Goal: Task Accomplishment & Management: Use online tool/utility

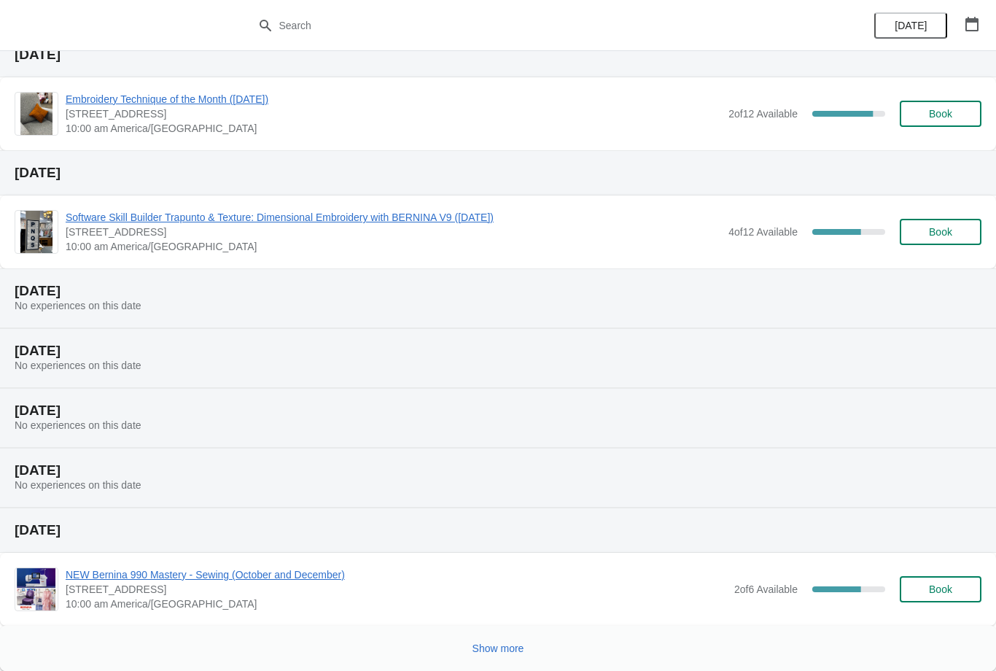
scroll to position [176, 0]
click at [486, 659] on button "Show more" at bounding box center [498, 648] width 63 height 26
click at [507, 645] on icon at bounding box center [498, 647] width 20 height 20
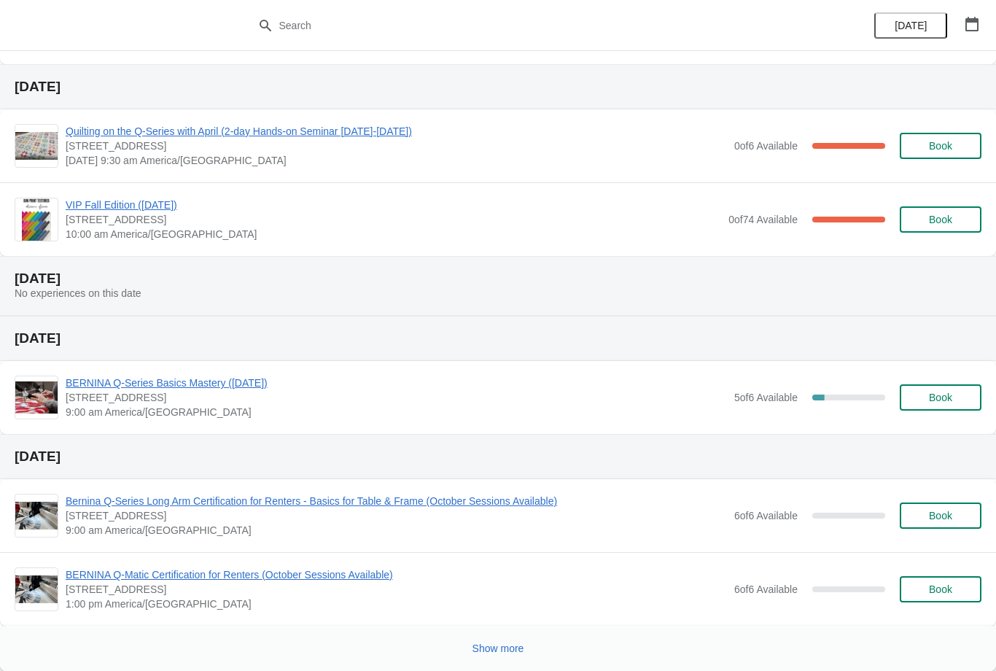
scroll to position [1283, 0]
click at [505, 652] on span "Show more" at bounding box center [499, 648] width 52 height 12
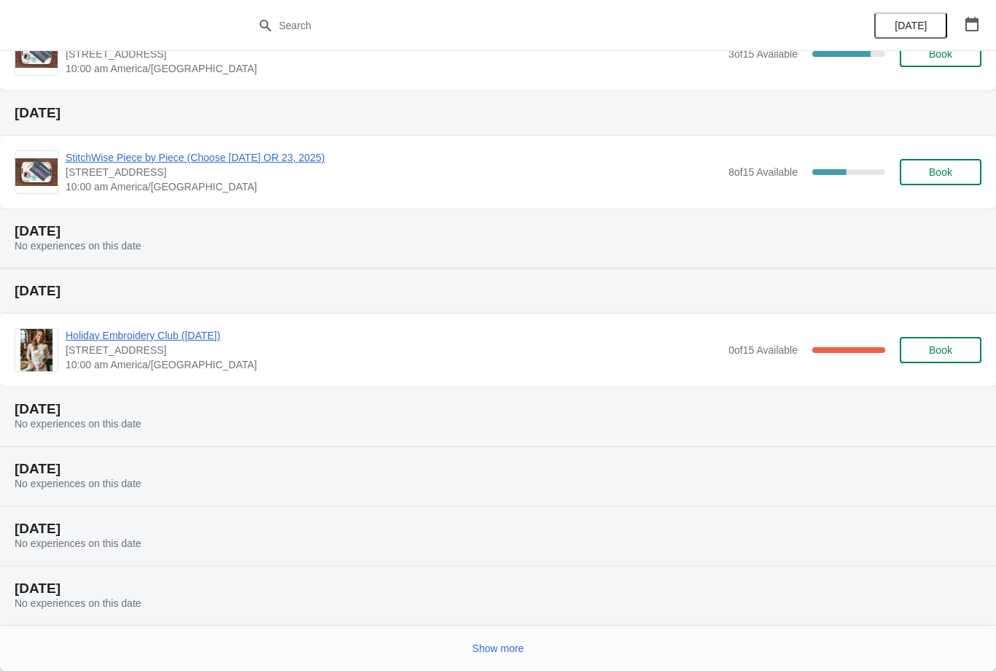
scroll to position [1937, 0]
click at [481, 636] on button "Show more" at bounding box center [498, 648] width 63 height 26
click at [486, 652] on div at bounding box center [492, 644] width 979 height 30
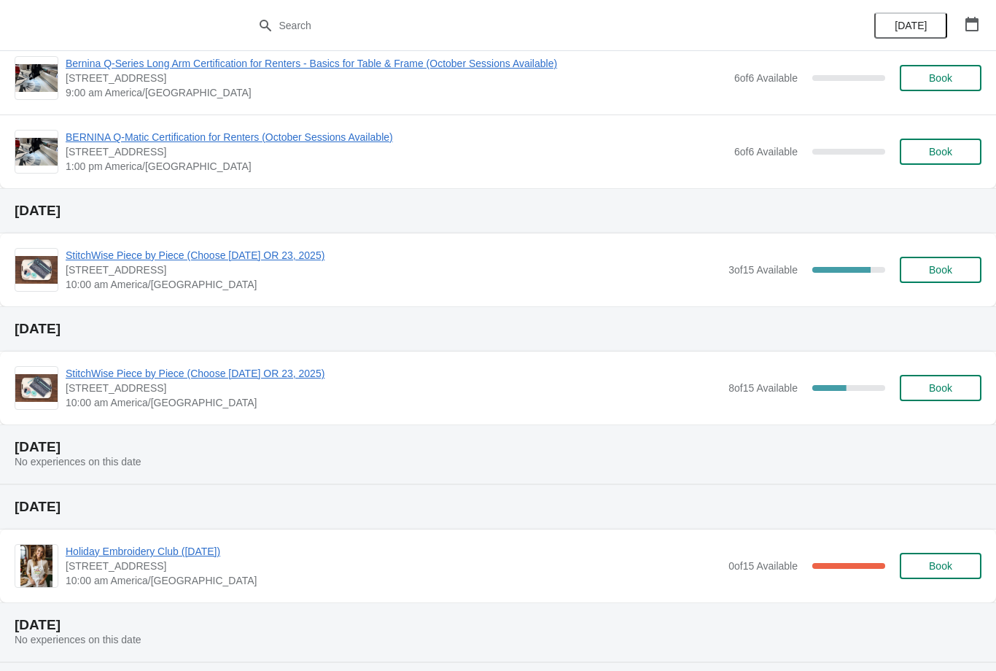
scroll to position [1722, 0]
click at [963, 392] on span "Book" at bounding box center [940, 387] width 55 height 12
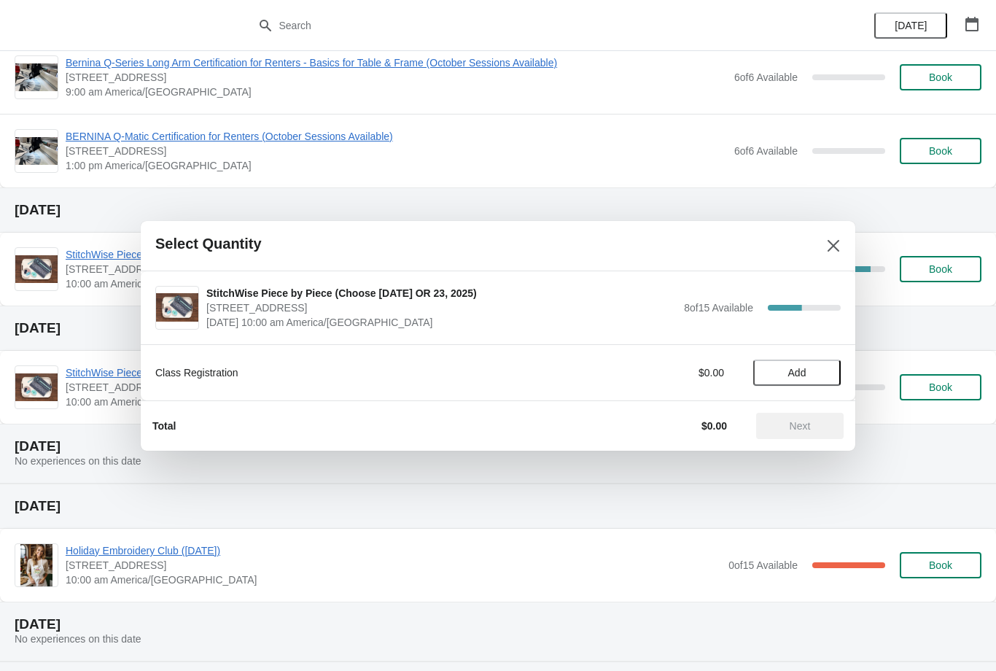
click at [830, 233] on button "Close" at bounding box center [833, 246] width 26 height 26
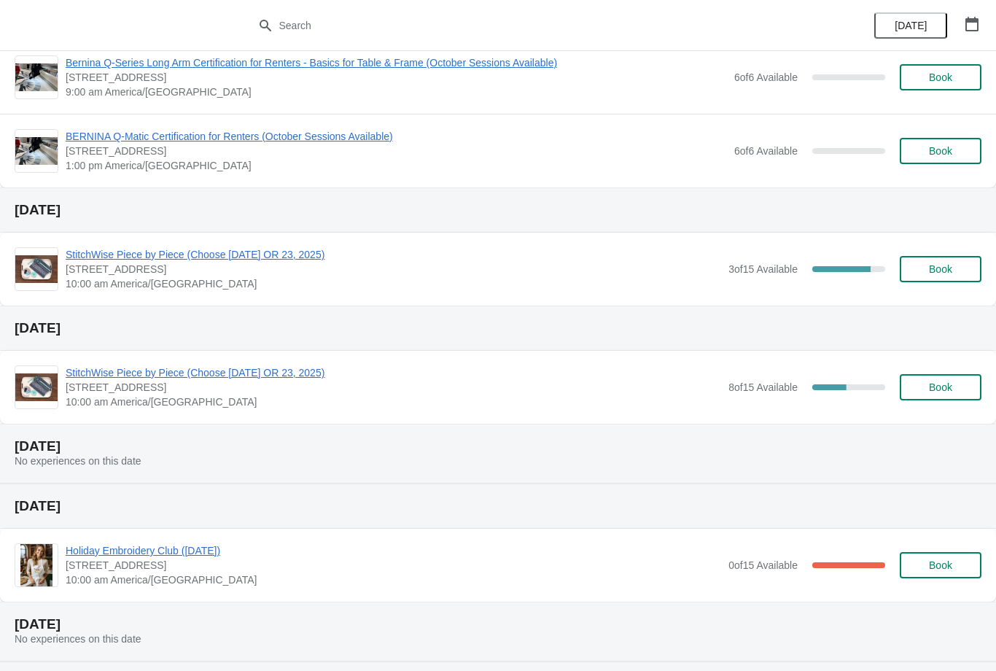
click at [228, 372] on span "StitchWise Piece by Piece (Choose [DATE] OR 23, 2025)" at bounding box center [394, 372] width 656 height 15
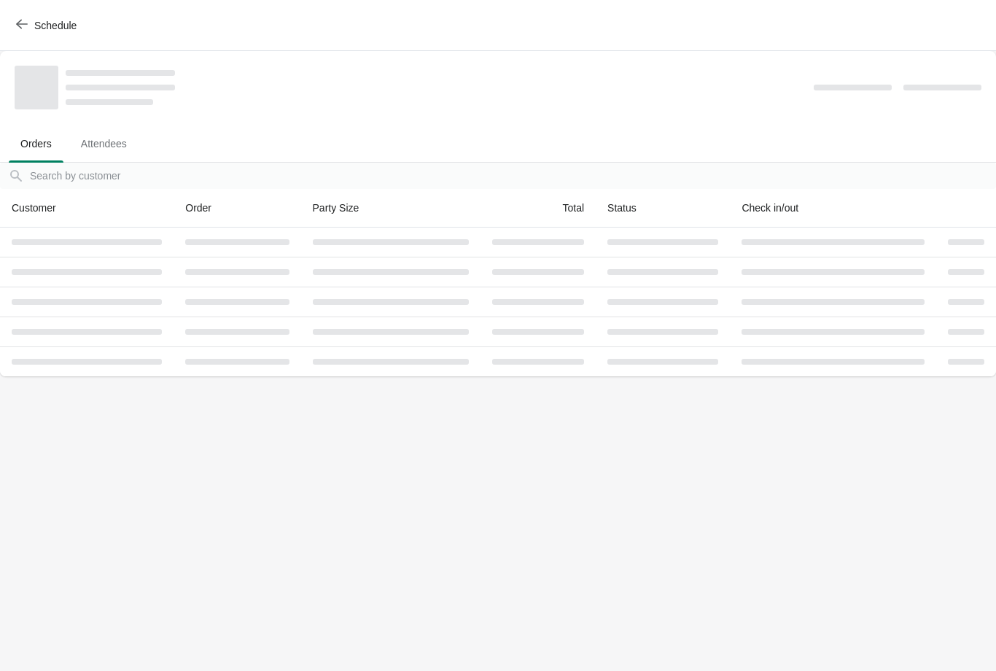
scroll to position [0, 0]
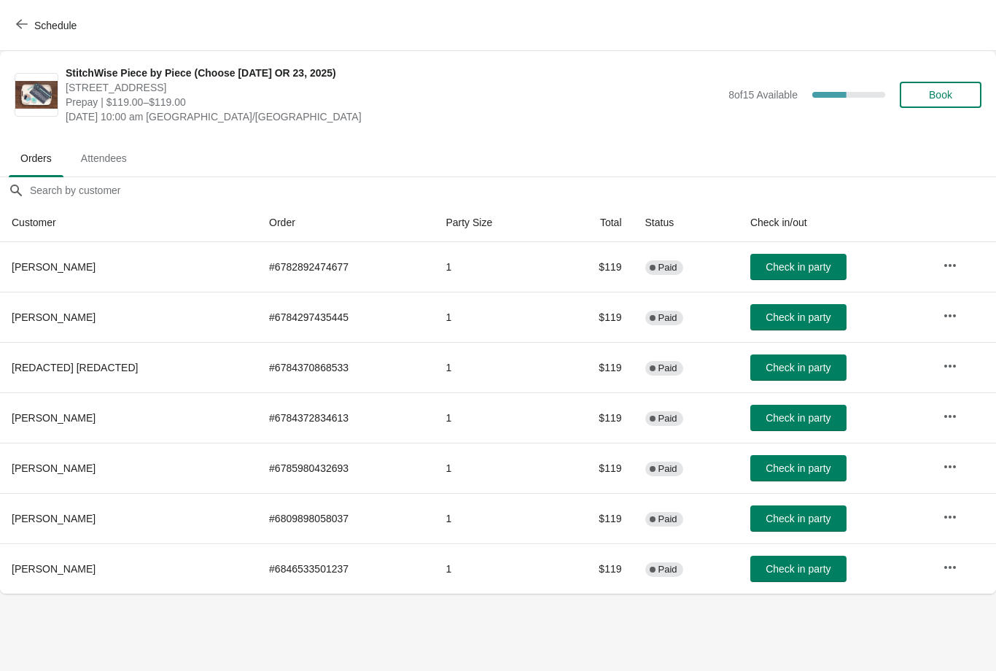
click at [23, 26] on icon "button" at bounding box center [22, 24] width 12 height 12
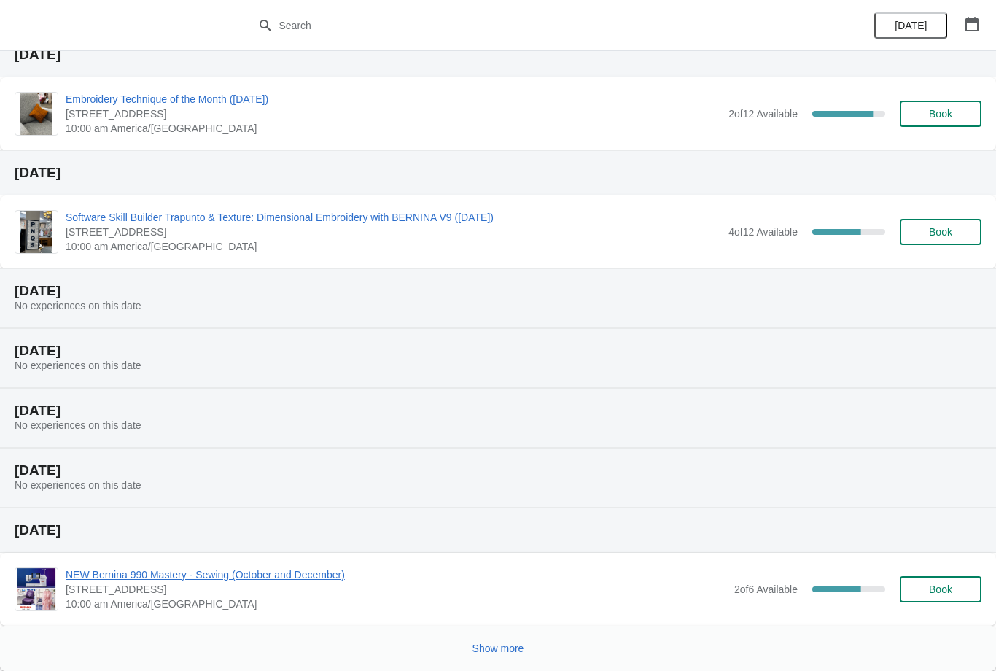
click at [485, 648] on span "Show more" at bounding box center [499, 648] width 52 height 12
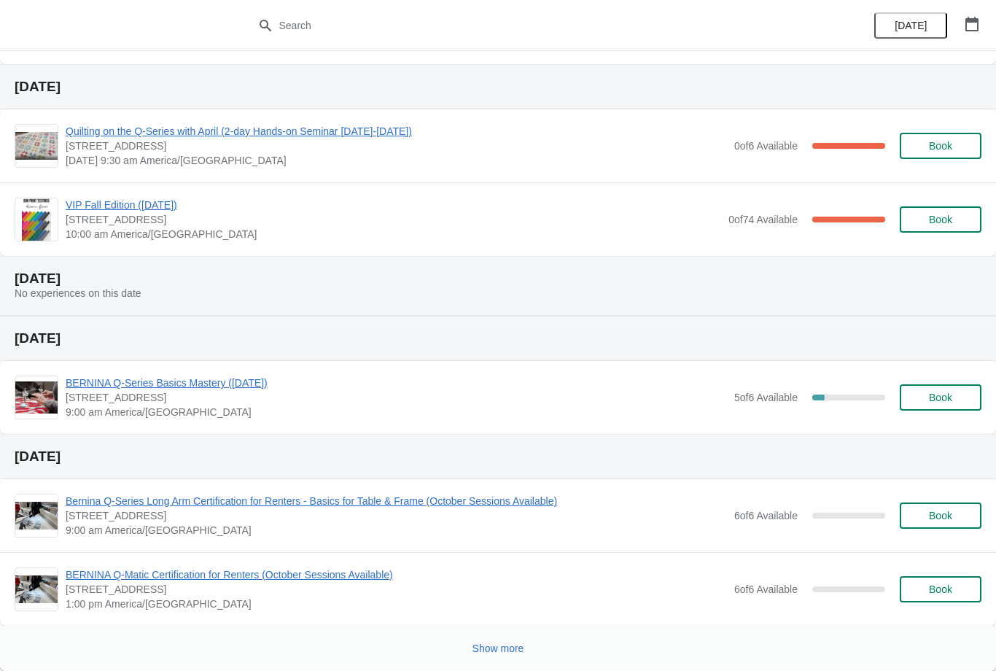
scroll to position [1283, 0]
click at [479, 647] on span "Show more" at bounding box center [499, 648] width 52 height 12
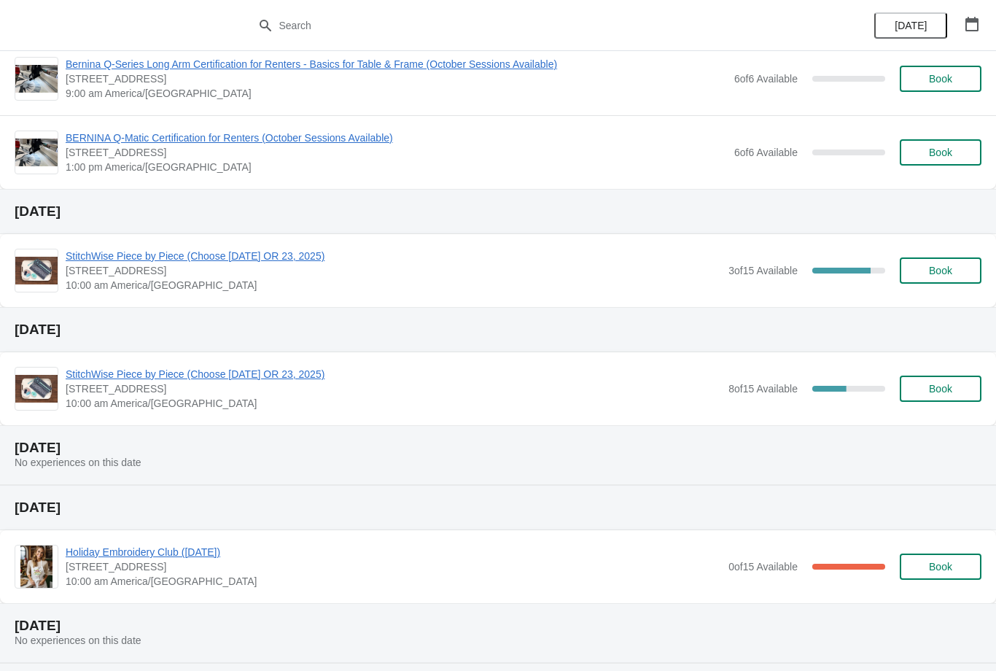
scroll to position [1705, 0]
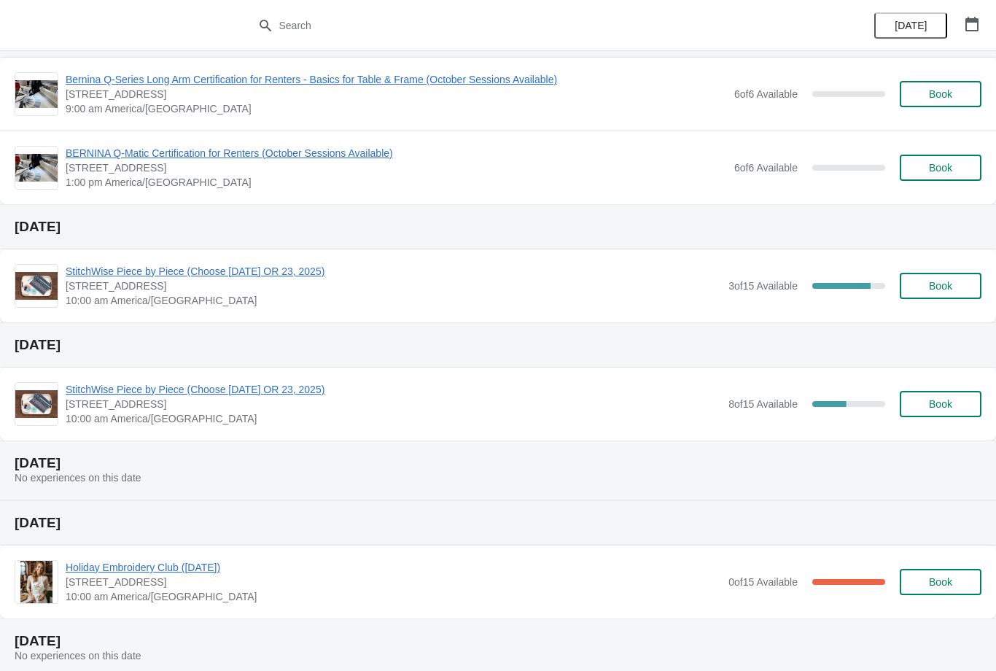
click at [150, 265] on span "StitchWise Piece by Piece (Choose [DATE] OR 23, 2025)" at bounding box center [394, 271] width 656 height 15
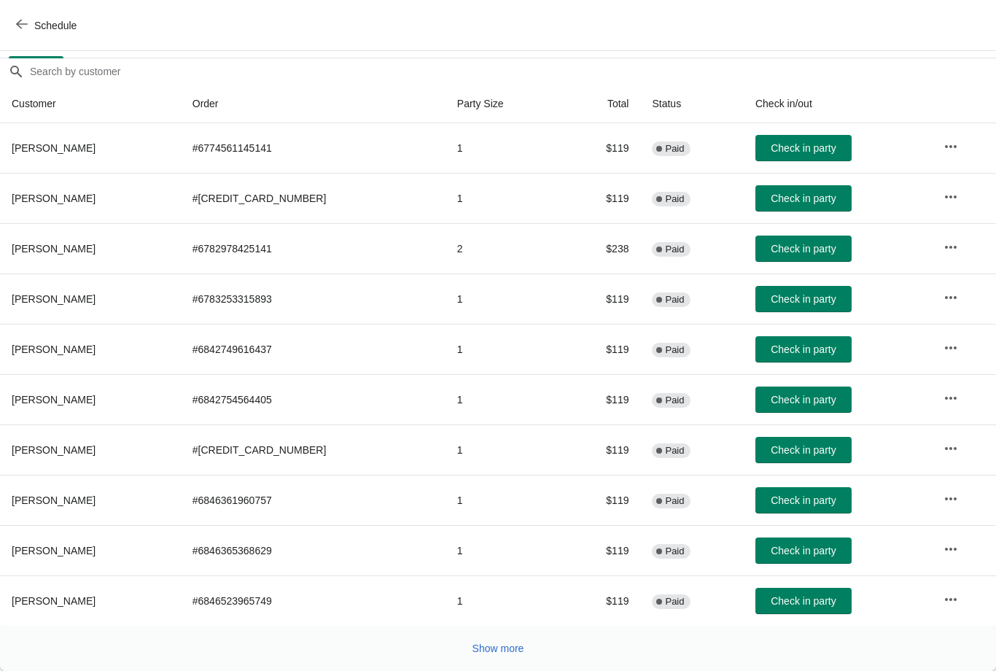
scroll to position [119, 0]
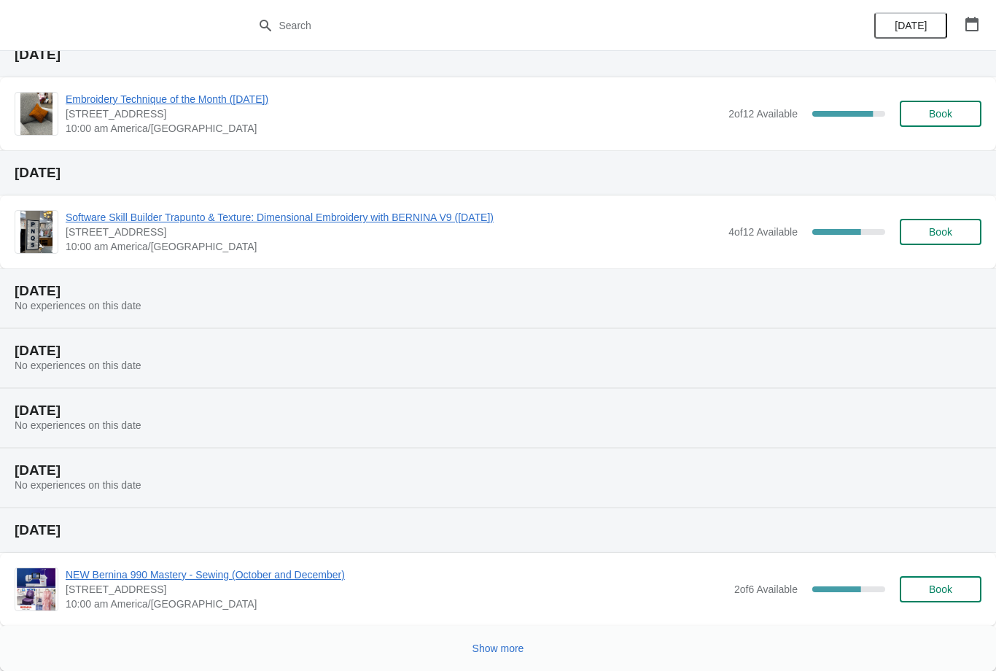
click at [502, 645] on span "Show more" at bounding box center [499, 648] width 52 height 12
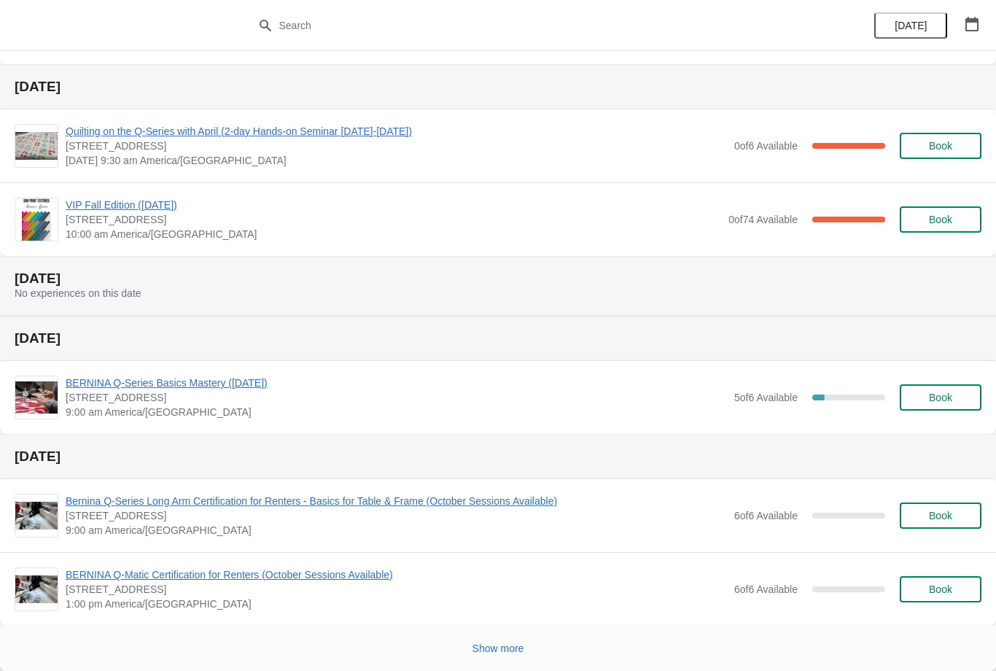
click at [505, 637] on button "Show more" at bounding box center [498, 648] width 63 height 26
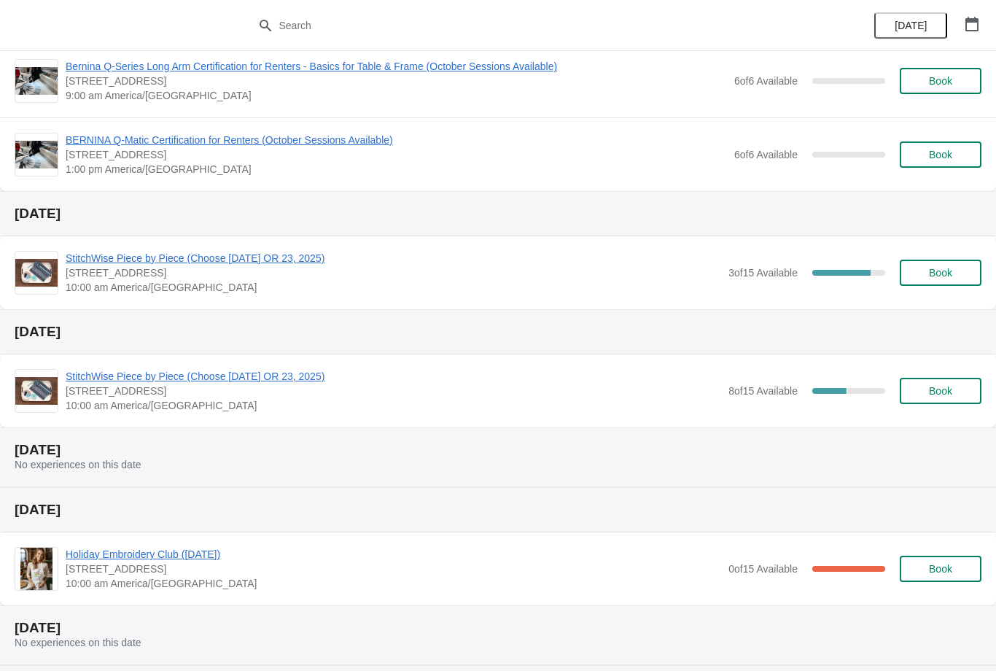
scroll to position [1717, 0]
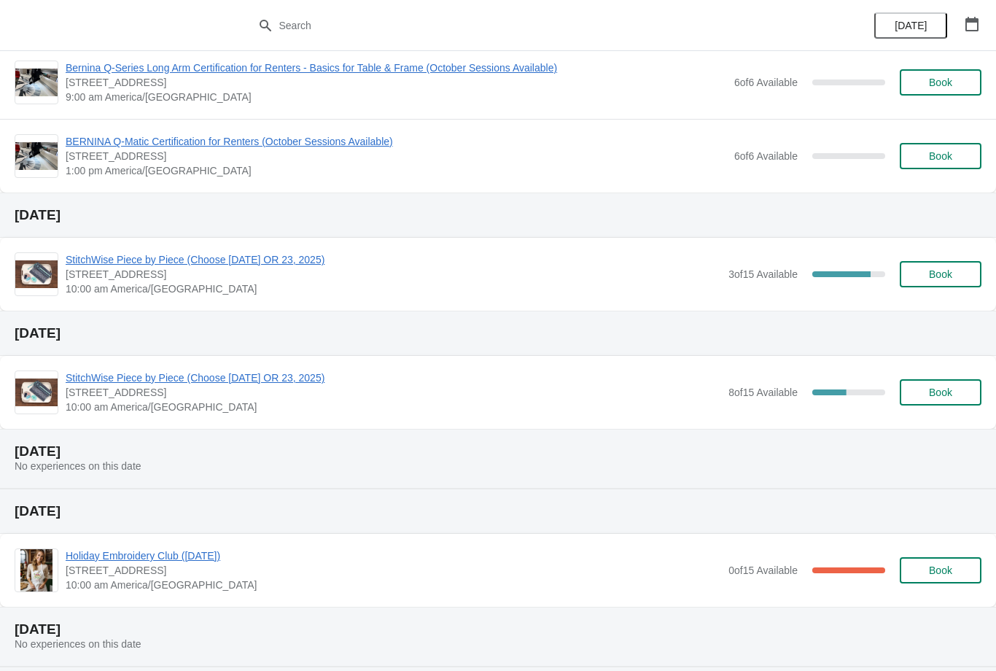
click at [329, 366] on div "StitchWise Piece by Piece (Choose [DATE] OR 23, 2025) [STREET_ADDRESS] 10:00 am…" at bounding box center [498, 392] width 996 height 73
click at [335, 381] on span "StitchWise Piece by Piece (Choose [DATE] OR 23, 2025)" at bounding box center [394, 377] width 656 height 15
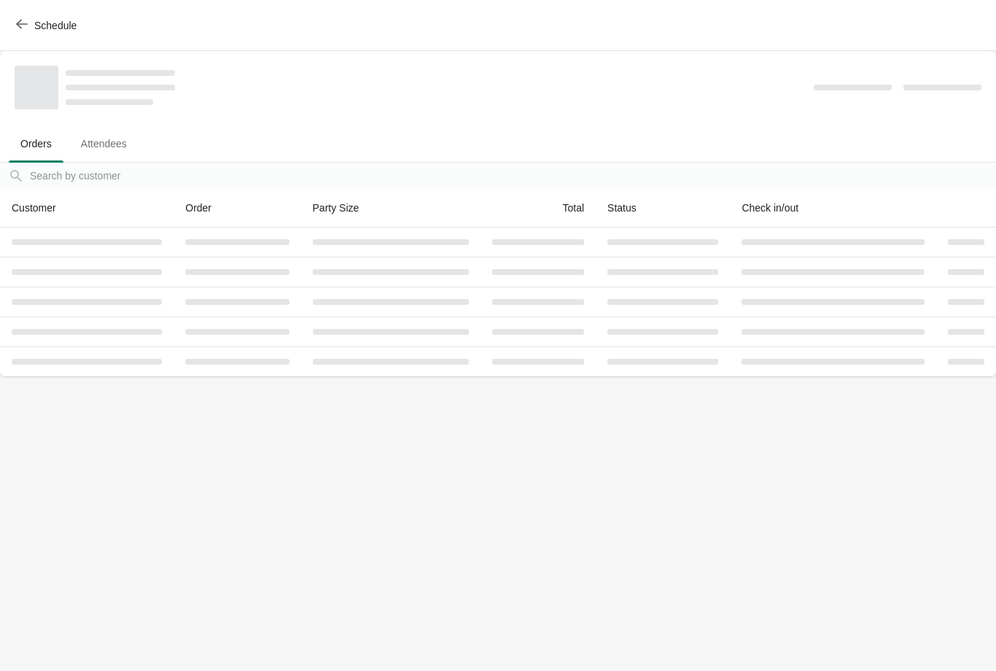
scroll to position [0, 0]
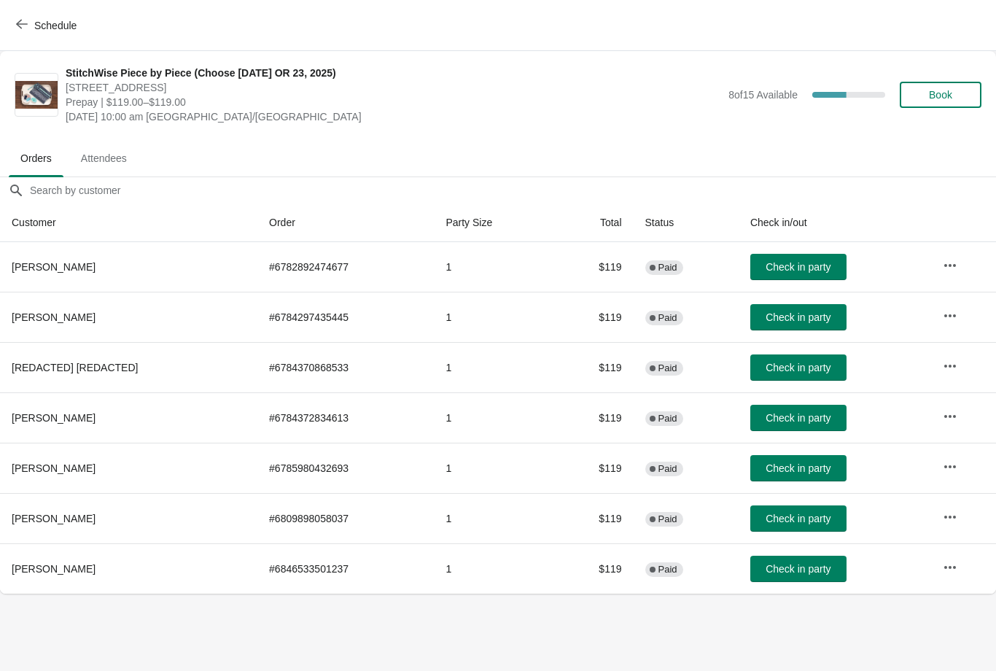
click at [953, 359] on icon "button" at bounding box center [950, 366] width 15 height 15
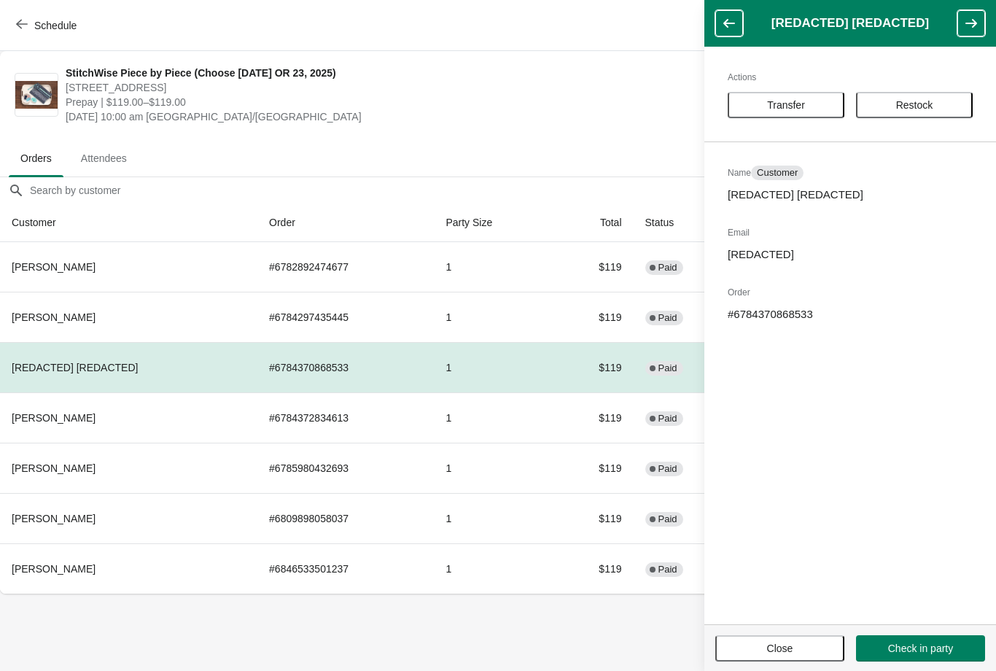
click at [38, 36] on button "Schedule" at bounding box center [47, 25] width 81 height 26
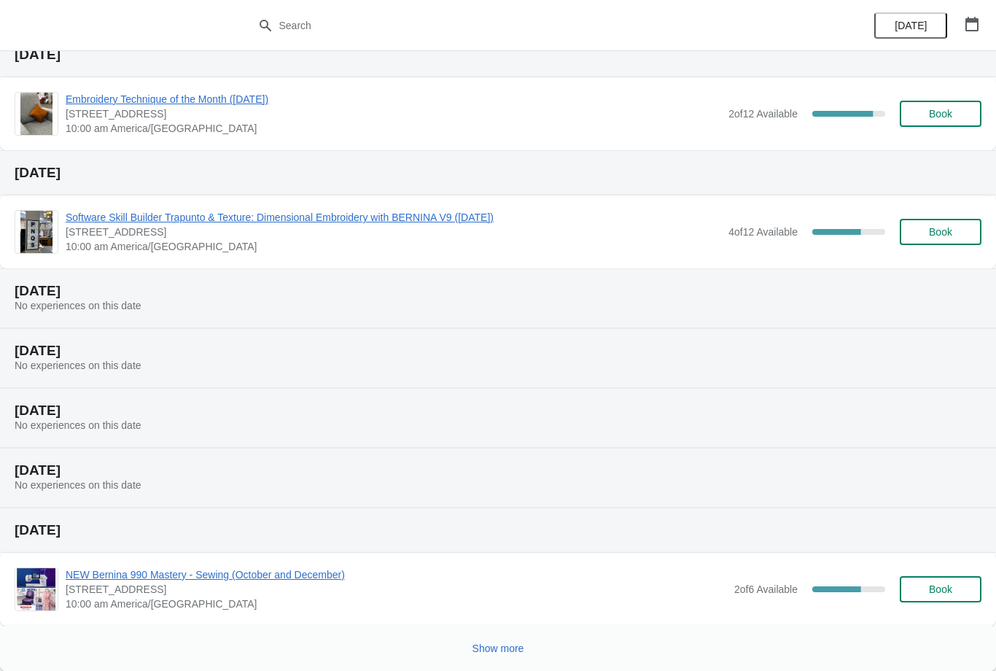
scroll to position [176, 0]
click at [492, 650] on span "Show more" at bounding box center [499, 648] width 52 height 12
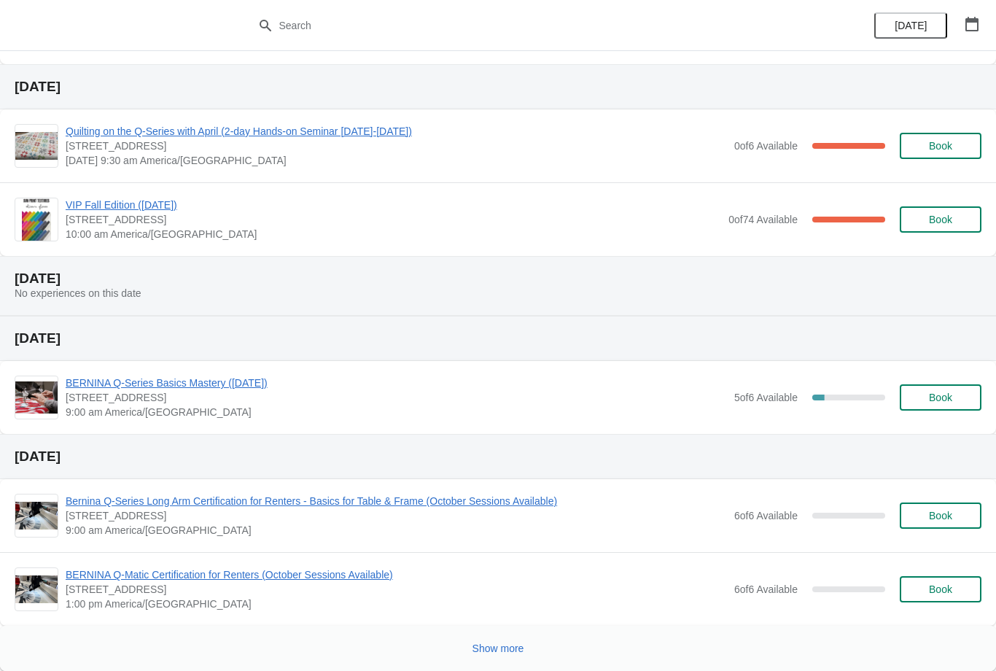
scroll to position [1283, 0]
click at [499, 650] on span "Show more" at bounding box center [499, 648] width 52 height 12
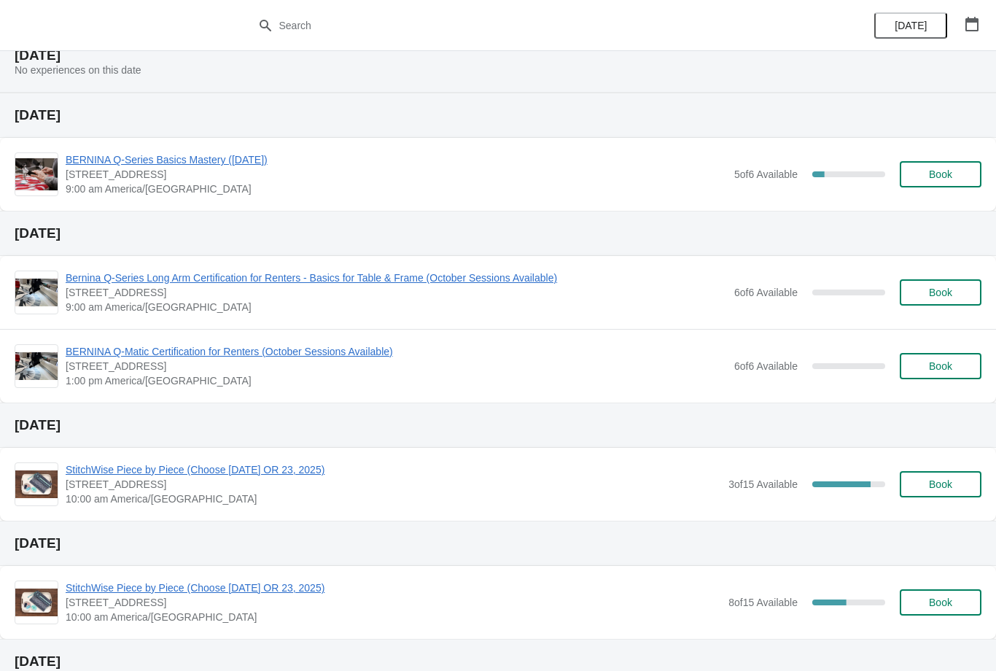
scroll to position [1508, 0]
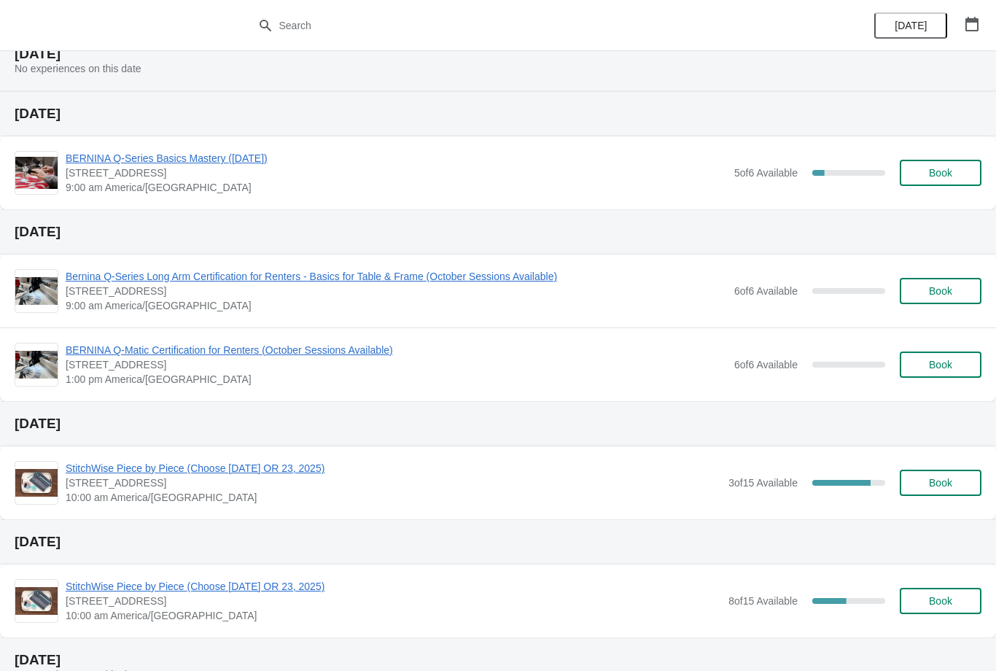
click at [325, 457] on div "StitchWise Piece by Piece (Choose [DATE] OR 23, 2025) [STREET_ADDRESS] 10:00 am…" at bounding box center [498, 482] width 996 height 73
click at [341, 466] on span "StitchWise Piece by Piece (Choose [DATE] OR 23, 2025)" at bounding box center [394, 468] width 656 height 15
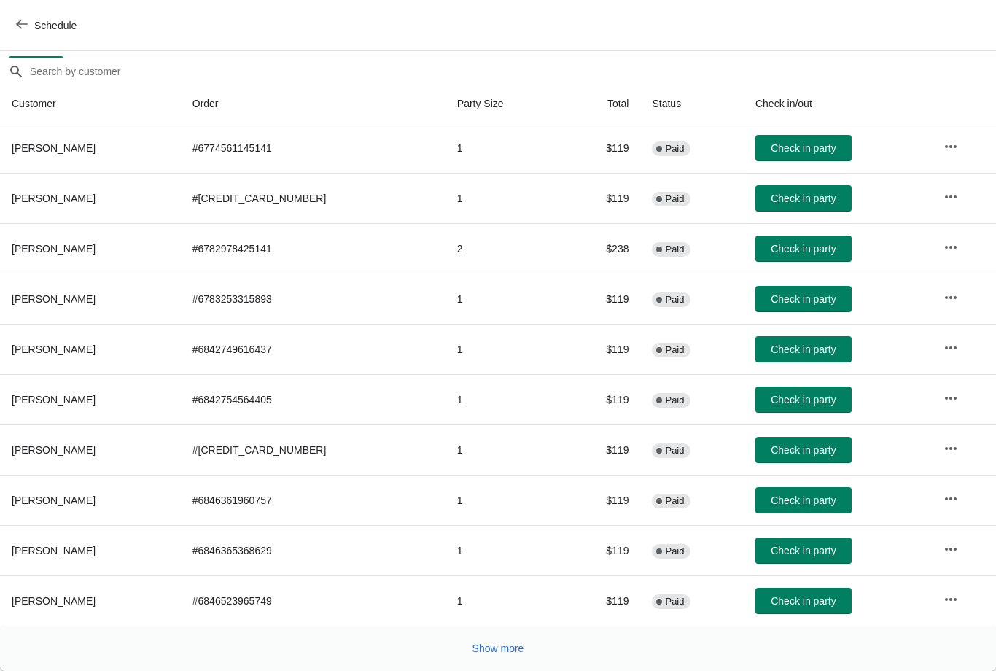
scroll to position [119, 0]
click at [31, 22] on span "Schedule" at bounding box center [48, 25] width 58 height 14
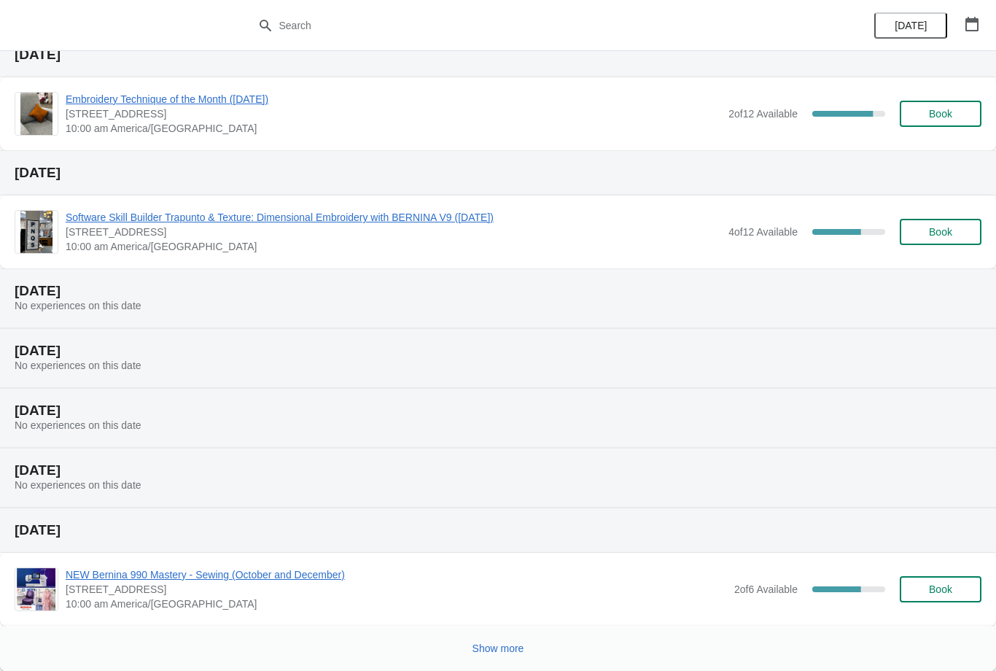
scroll to position [176, 0]
click at [502, 637] on button "Show more" at bounding box center [498, 648] width 63 height 26
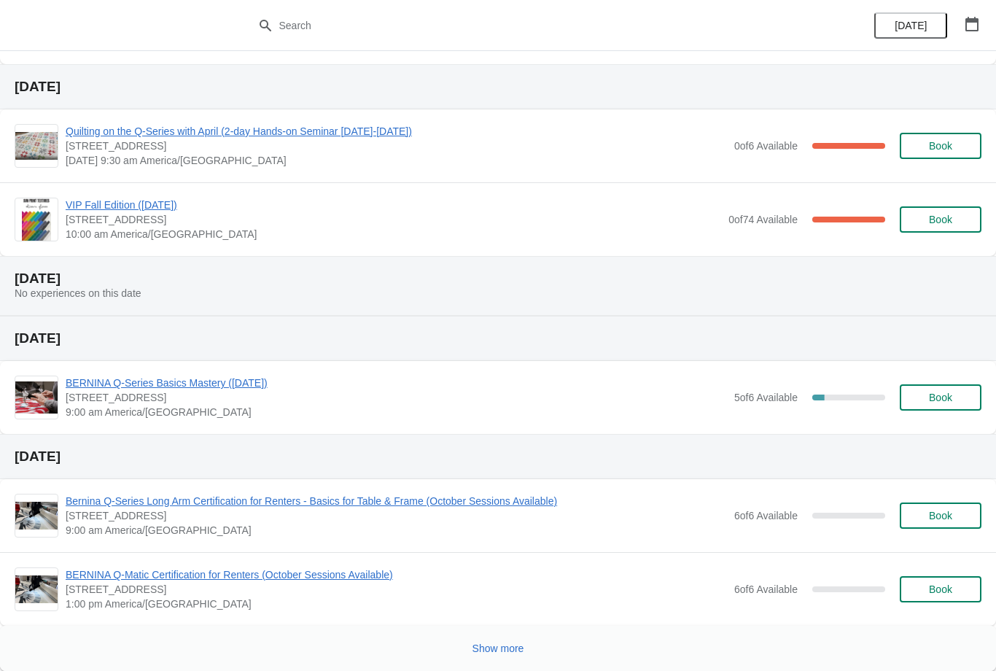
scroll to position [1283, 0]
click at [507, 647] on span "Show more" at bounding box center [499, 648] width 52 height 12
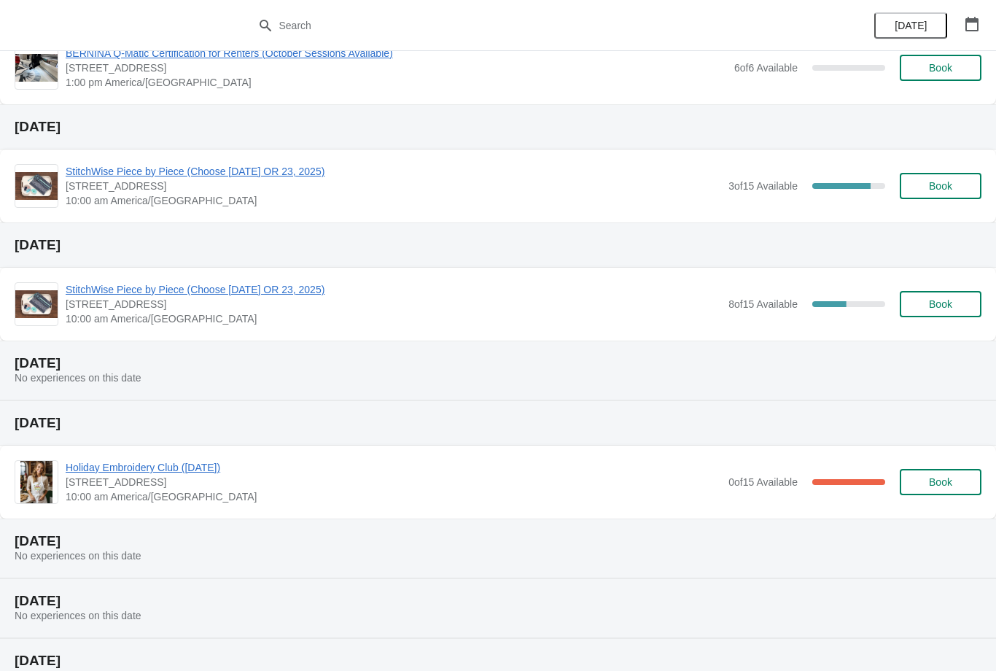
scroll to position [1811, 0]
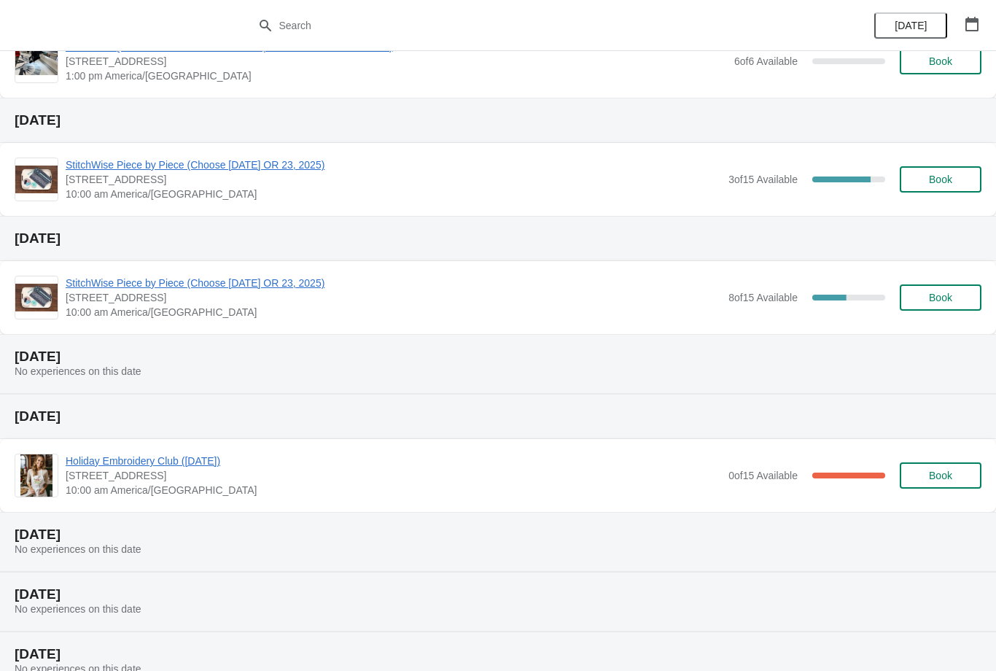
click at [341, 276] on span "StitchWise Piece by Piece (Choose [DATE] OR 23, 2025)" at bounding box center [394, 283] width 656 height 15
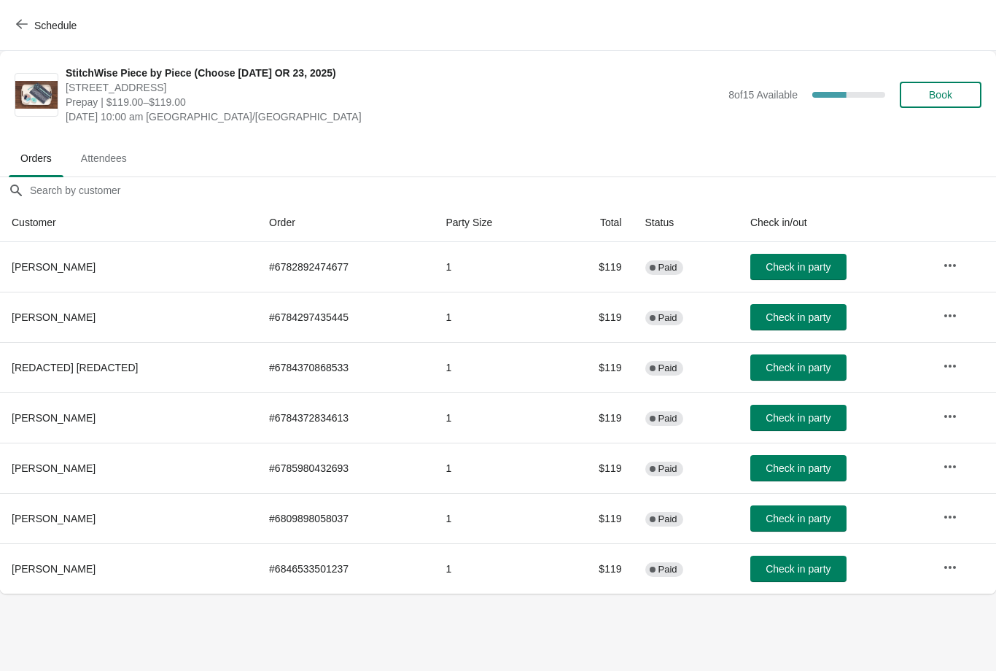
scroll to position [0, 0]
click at [28, 19] on span "Schedule" at bounding box center [48, 25] width 58 height 14
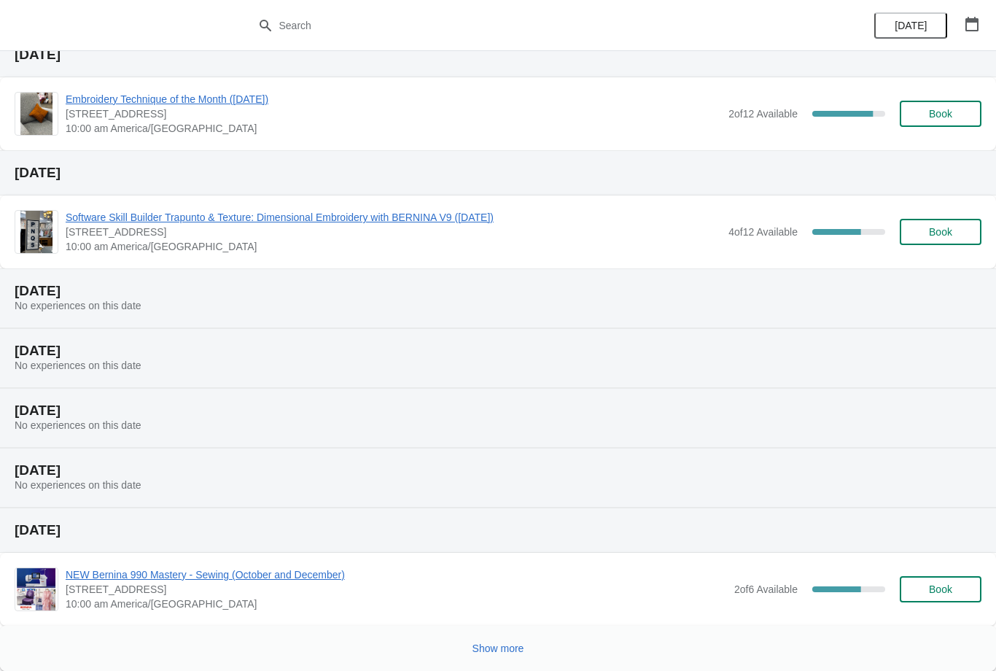
scroll to position [176, 0]
click at [518, 640] on button "Show more" at bounding box center [498, 648] width 63 height 26
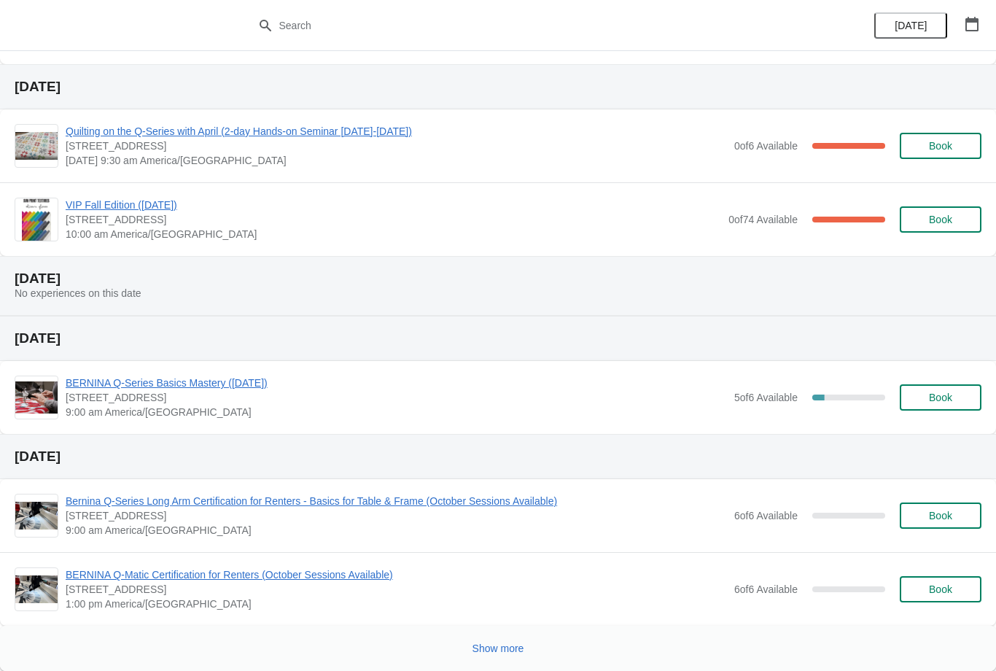
scroll to position [1283, 0]
click at [495, 653] on span "Show more" at bounding box center [499, 648] width 52 height 12
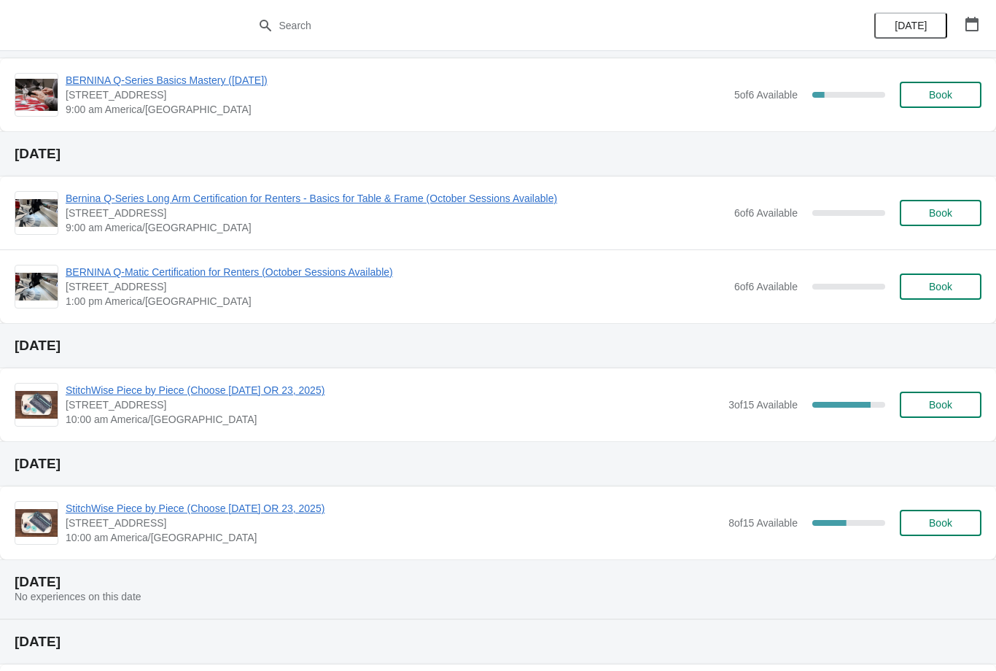
scroll to position [1590, 0]
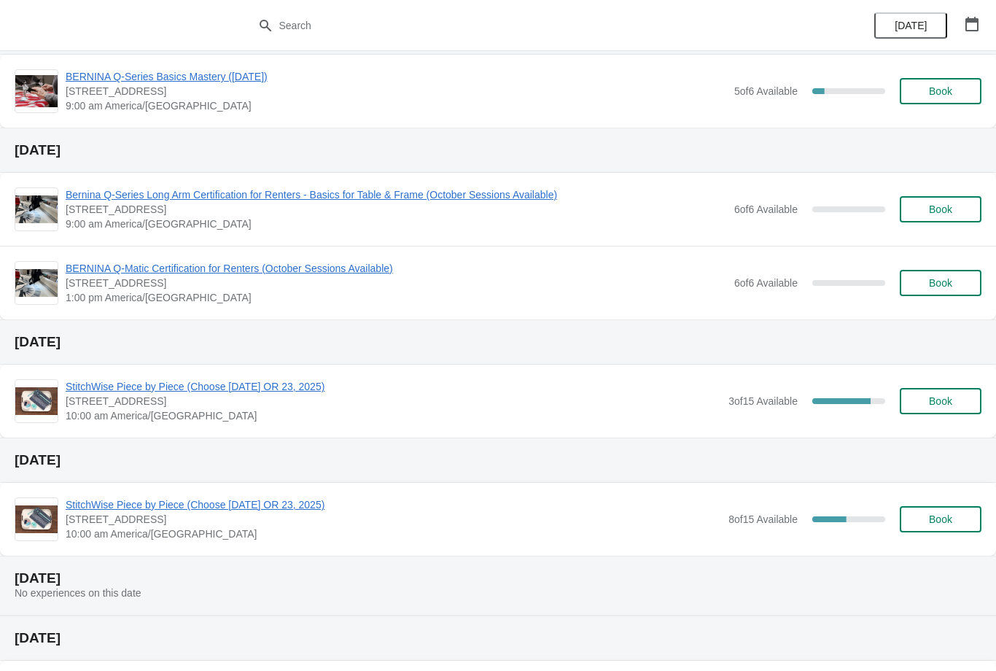
click at [316, 508] on span "StitchWise Piece by Piece (Choose [DATE] OR 23, 2025)" at bounding box center [394, 504] width 656 height 15
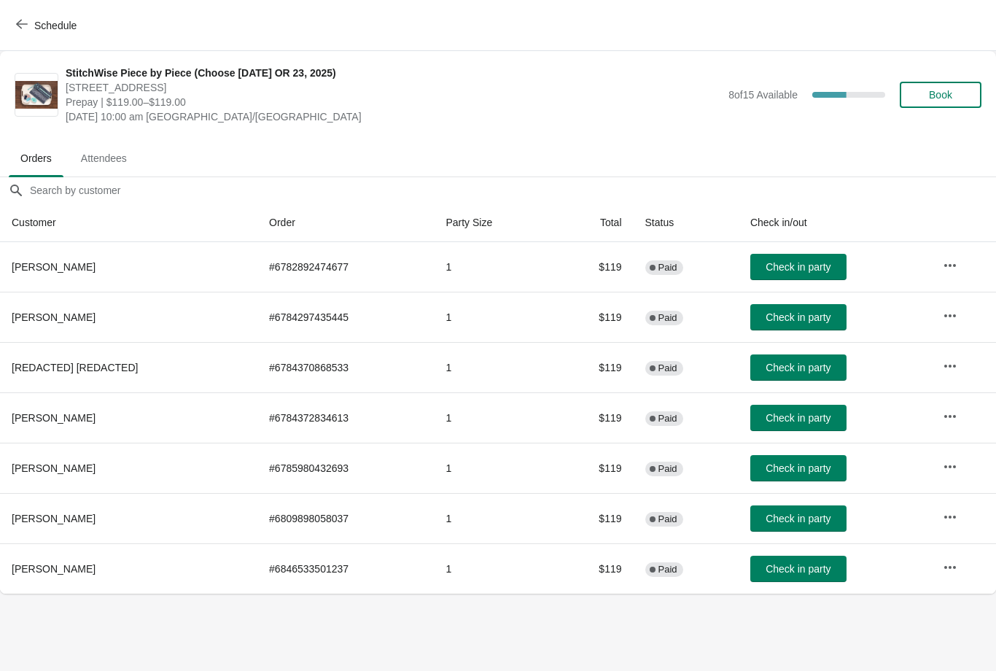
scroll to position [0, 0]
click at [118, 150] on span "Attendees" at bounding box center [103, 158] width 69 height 26
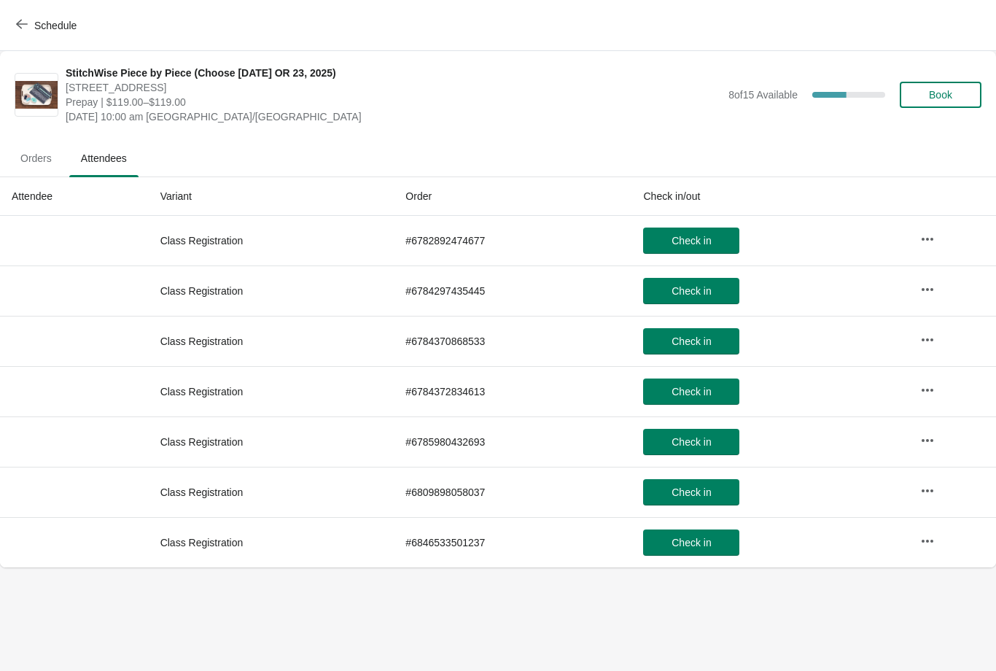
click at [36, 155] on span "Orders" at bounding box center [36, 158] width 55 height 26
